Goal: Information Seeking & Learning: Learn about a topic

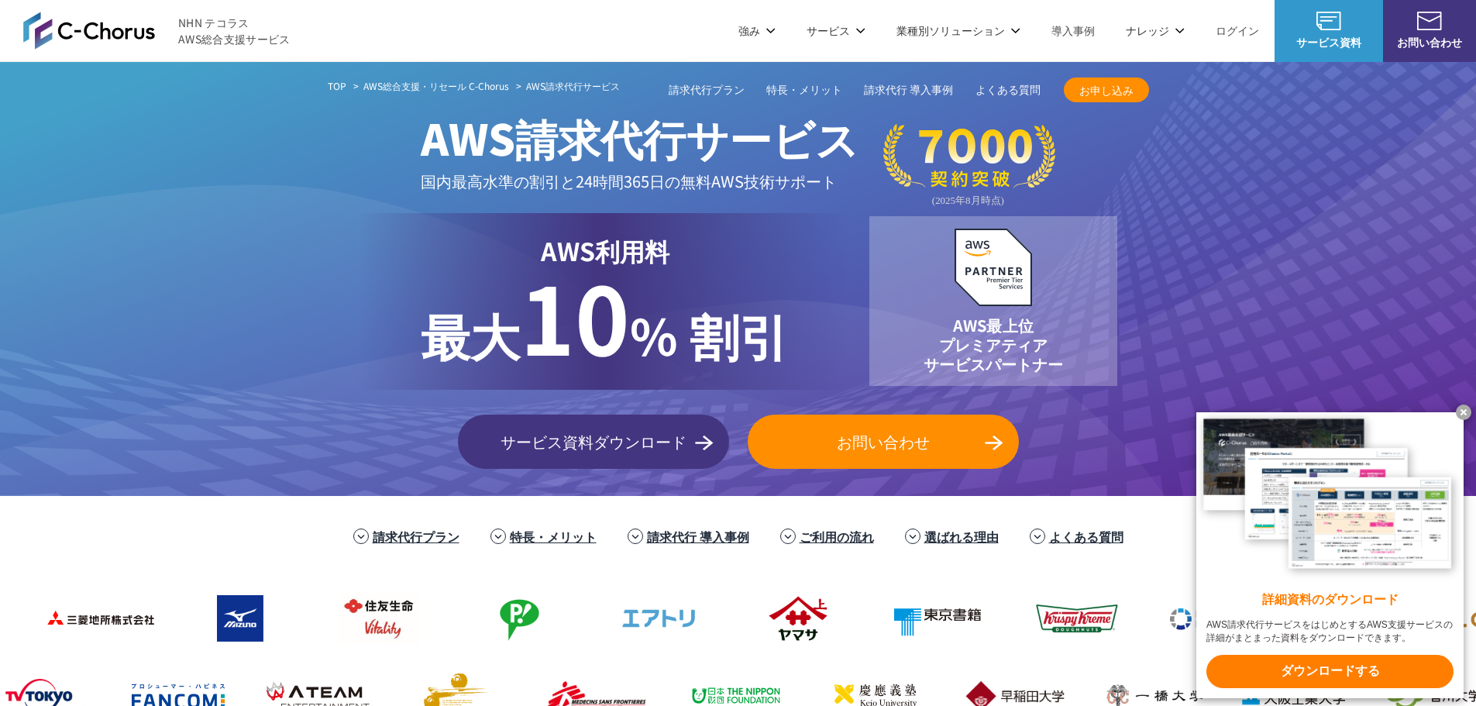
click at [717, 88] on link "請求代行プラン" at bounding box center [707, 90] width 76 height 16
click at [803, 90] on link "特長・メリット" at bounding box center [804, 90] width 76 height 16
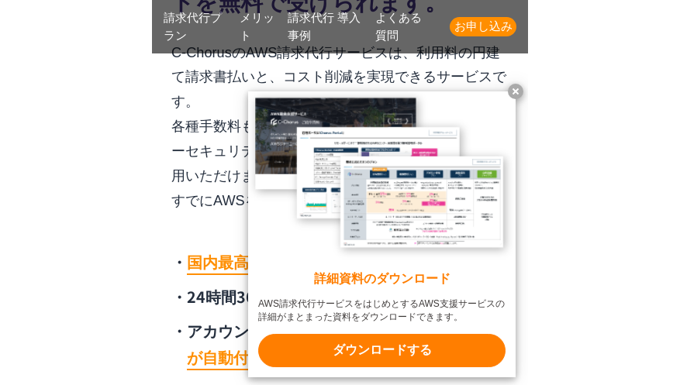
scroll to position [1203, 0]
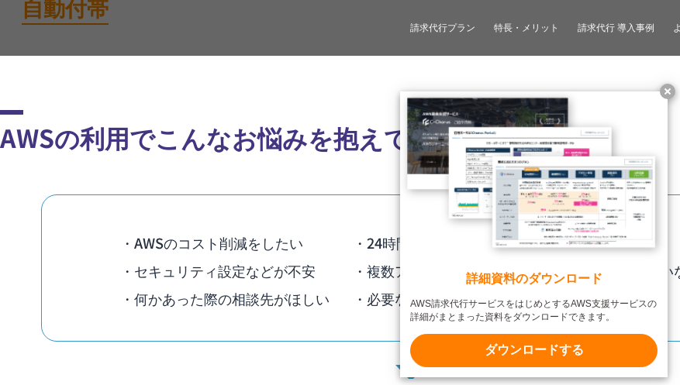
click at [665, 88] on x-t at bounding box center [666, 91] width 15 height 15
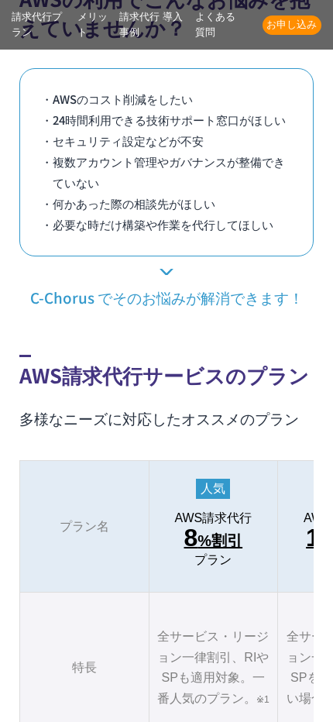
scroll to position [1705, 0]
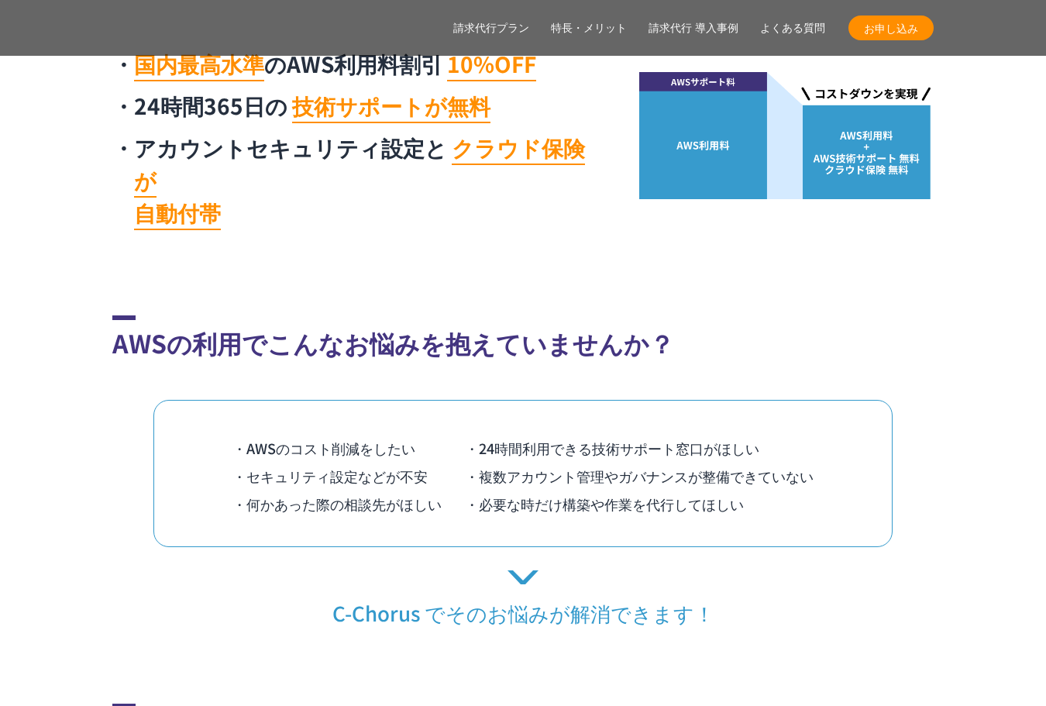
scroll to position [1007, 0]
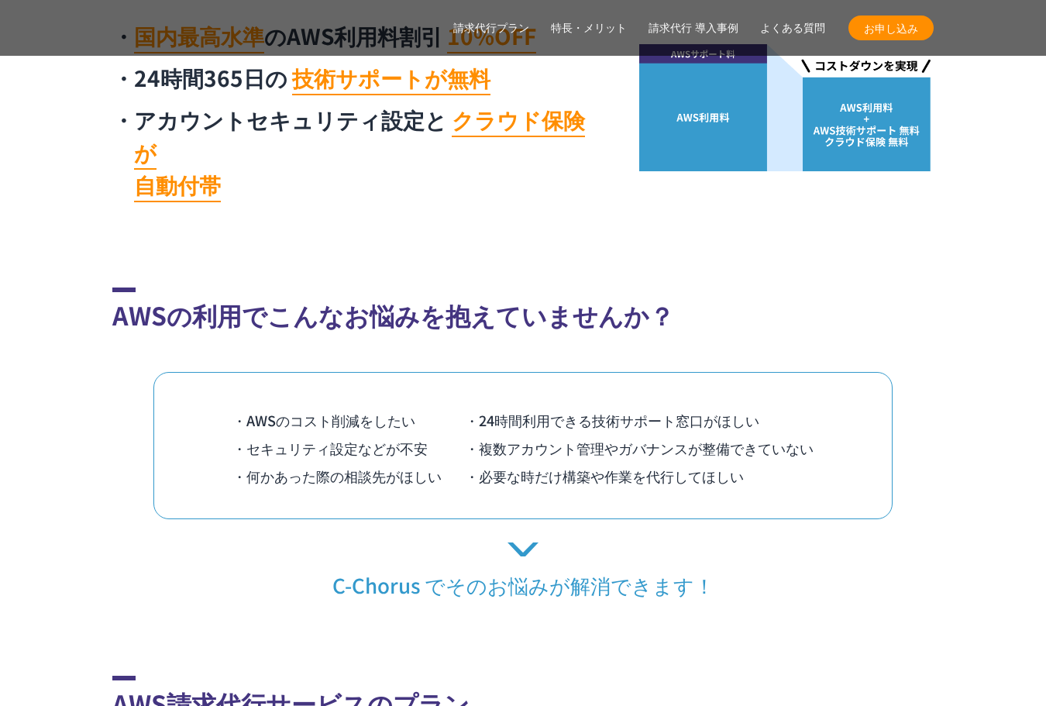
drag, startPoint x: 712, startPoint y: 550, endPoint x: 780, endPoint y: 466, distance: 108.1
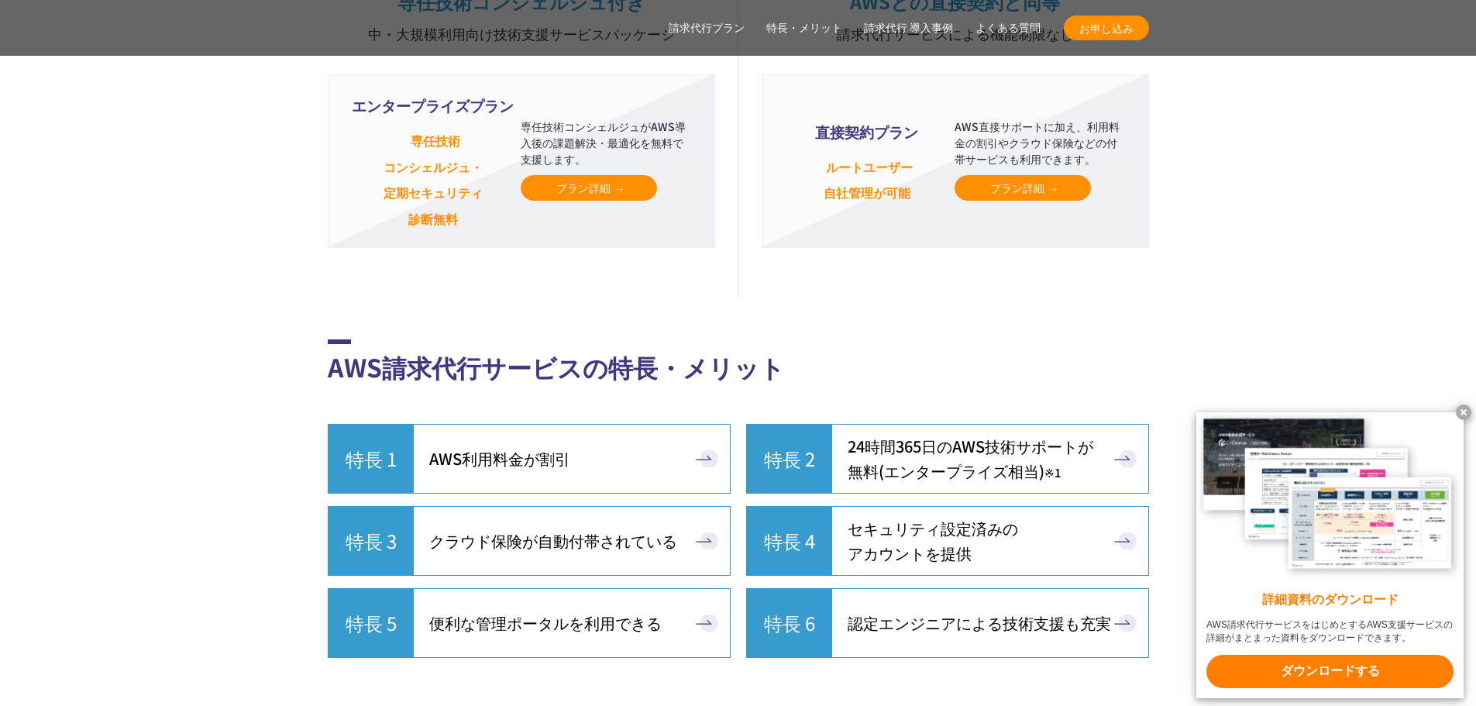
scroll to position [4184, 0]
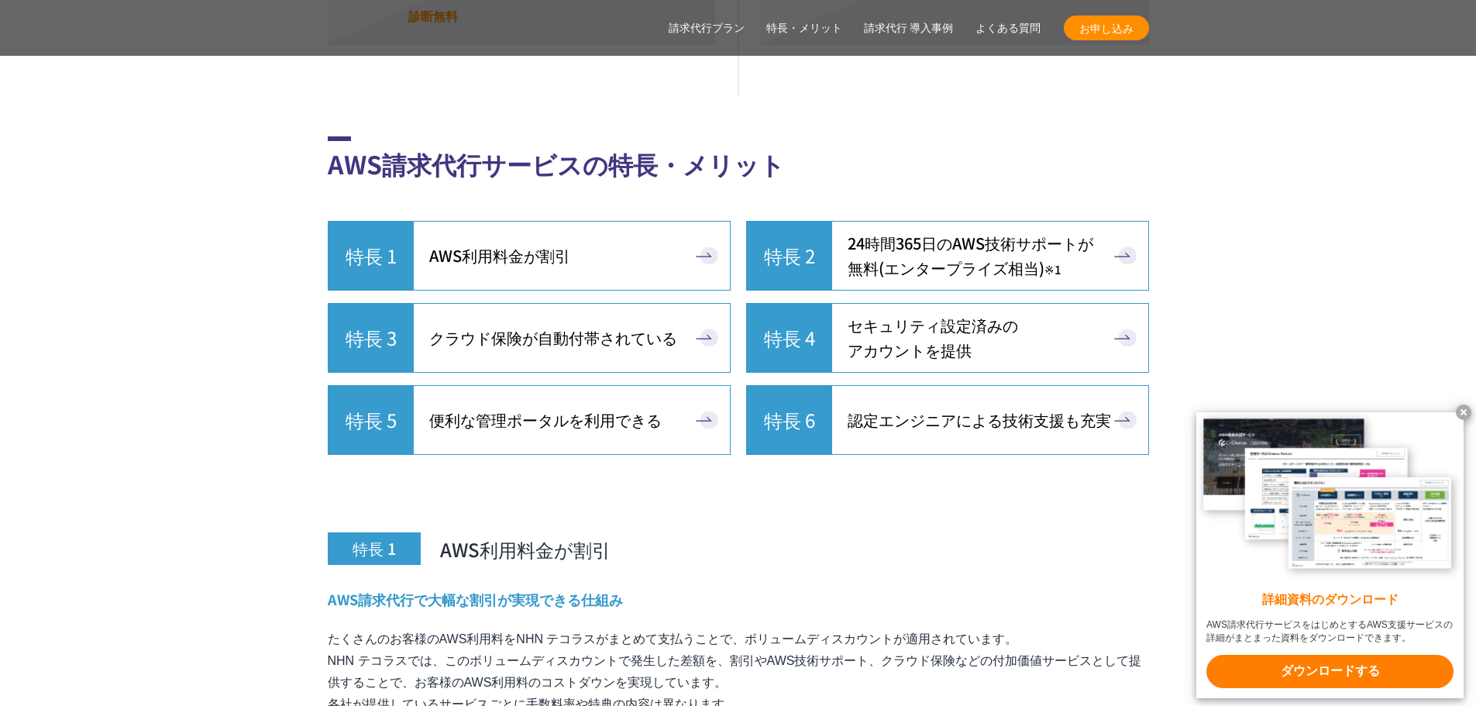
click at [704, 222] on link "特長 1 AWS利用料金が割引" at bounding box center [529, 256] width 403 height 70
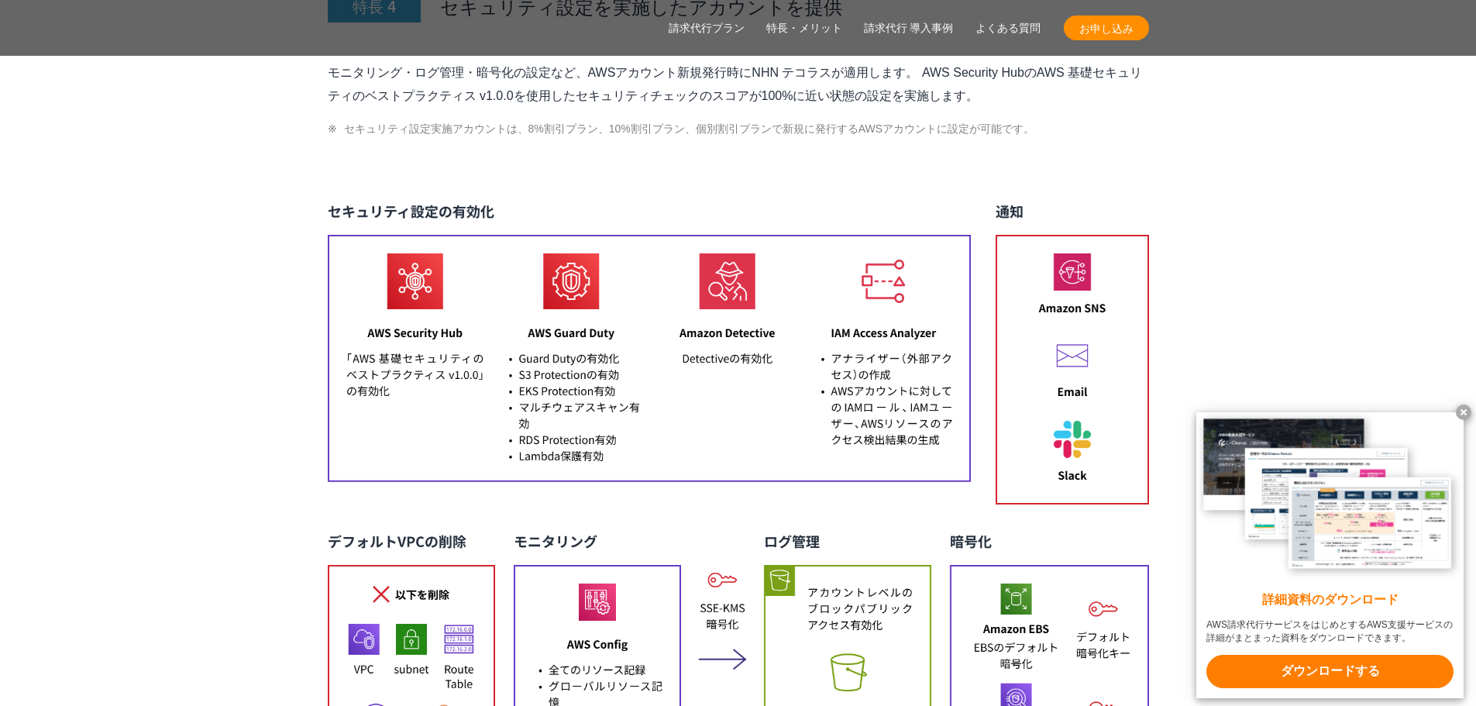
scroll to position [6784, 0]
